Goal: Transaction & Acquisition: Purchase product/service

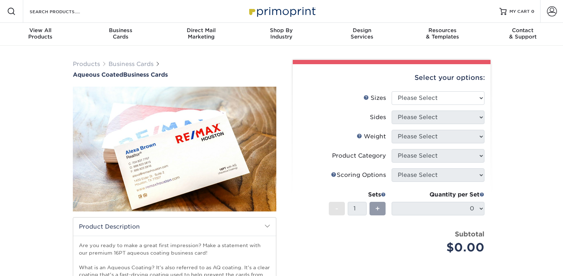
select select "2.00x3.50"
click at [391, 91] on select "Please Select 1.5" x 3.5" - Mini 1.75" x 3.5" - Mini 2" x 3" - Mini 2" x 3.5" -…" at bounding box center [437, 98] width 93 height 14
click at [437, 119] on select "Please Select Print Both Sides Print Front Only" at bounding box center [437, 118] width 93 height 14
select select "13abbda7-1d64-4f25-8bb2-c179b224825d"
click at [391, 111] on select "Please Select Print Both Sides Print Front Only" at bounding box center [437, 118] width 93 height 14
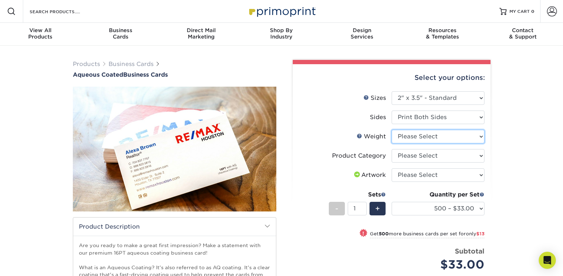
click at [439, 139] on select "Please Select 16PT" at bounding box center [437, 137] width 93 height 14
click at [438, 142] on select "Please Select 16PT" at bounding box center [437, 137] width 93 height 14
drag, startPoint x: 423, startPoint y: 138, endPoint x: 424, endPoint y: 143, distance: 4.4
click at [423, 138] on select "Please Select 16PT" at bounding box center [437, 137] width 93 height 14
select select "16PT"
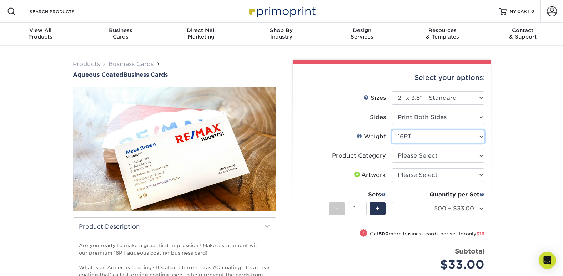
click at [391, 130] on select "Please Select 16PT" at bounding box center [437, 137] width 93 height 14
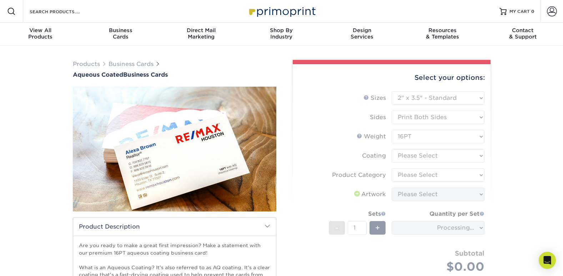
click at [421, 159] on form "Sizes Help Sizes Please Select 1.5" x 3.5" - Mini 1.75" x 3.5" - Mini 2" x 3" -…" at bounding box center [391, 190] width 186 height 199
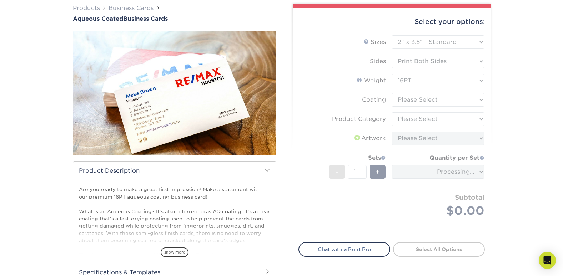
scroll to position [71, 0]
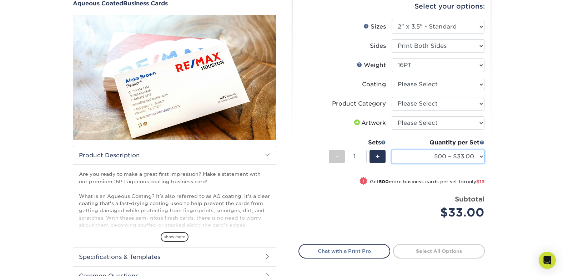
click at [446, 160] on select "500 – $33.00 1000 – $46.00 2500 – $99.00 5000 – $141.00 7500 – $224.00 10000 – …" at bounding box center [437, 157] width 93 height 14
click at [391, 150] on select "500 – $33.00 1000 – $46.00 2500 – $99.00 5000 – $141.00 7500 – $224.00 10000 – …" at bounding box center [437, 157] width 93 height 14
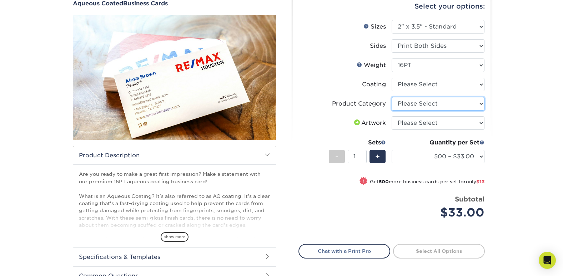
click at [434, 106] on select "Please Select Business Cards" at bounding box center [437, 104] width 93 height 14
select select "3b5148f1-0588-4f88-a218-97bcfdce65c1"
click at [391, 97] on select "Please Select Business Cards" at bounding box center [437, 104] width 93 height 14
click at [430, 116] on li "Product Category Please Select Business Cards" at bounding box center [392, 106] width 186 height 19
click at [431, 121] on select "Please Select I will upload files I need a design - $100" at bounding box center [437, 123] width 93 height 14
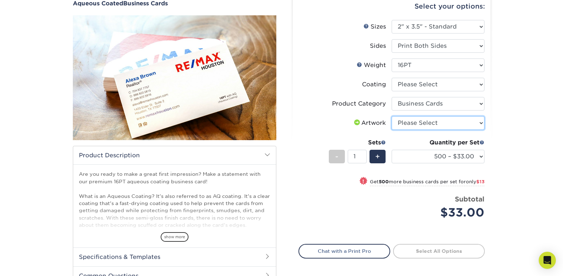
select select "upload"
click at [391, 116] on select "Please Select I will upload files I need a design - $100" at bounding box center [437, 123] width 93 height 14
click at [434, 125] on select "Please Select I will upload files I need a design - $100" at bounding box center [437, 123] width 93 height 14
click at [391, 116] on select "Please Select I will upload files I need a design - $100" at bounding box center [437, 123] width 93 height 14
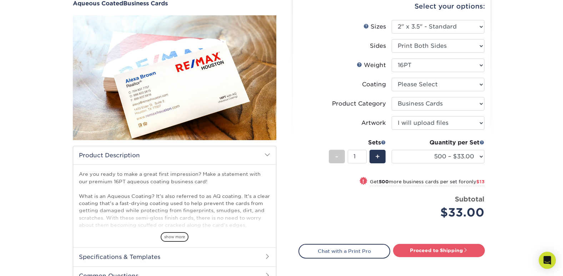
click at [450, 164] on div "Quantity per Set 500 – $33.00 1000 – $46.00 2500 – $99.00 5000 – $141.00 7500 –…" at bounding box center [437, 154] width 93 height 33
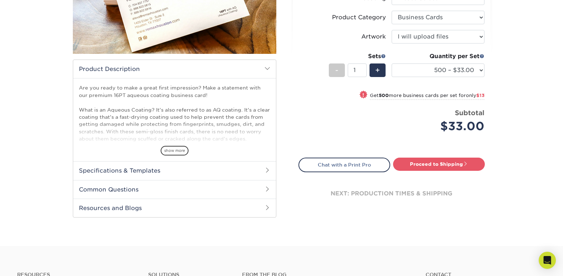
scroll to position [285, 0]
